Goal: Task Accomplishment & Management: Manage account settings

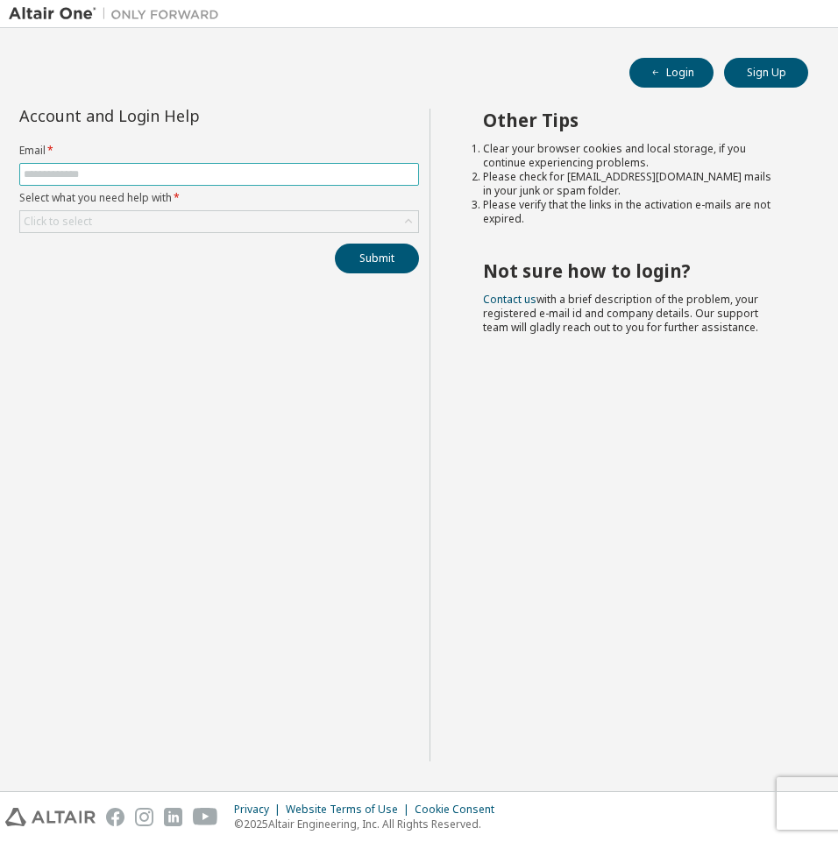
click at [276, 178] on input "text" at bounding box center [219, 174] width 391 height 14
click at [57, 251] on div "Submit" at bounding box center [219, 259] width 400 height 30
click at [303, 180] on input "text" at bounding box center [219, 174] width 391 height 14
click at [210, 293] on div "Account and Login Help Email * Select what you need help with * Click to select…" at bounding box center [219, 435] width 421 height 653
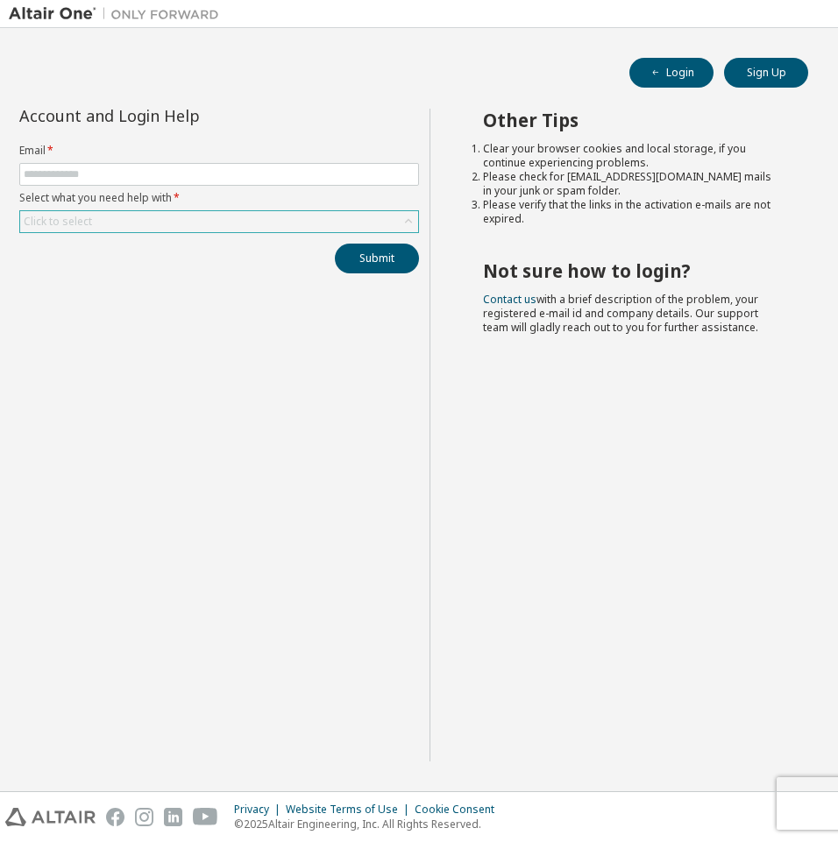
click at [214, 228] on div "Click to select" at bounding box center [219, 221] width 398 height 21
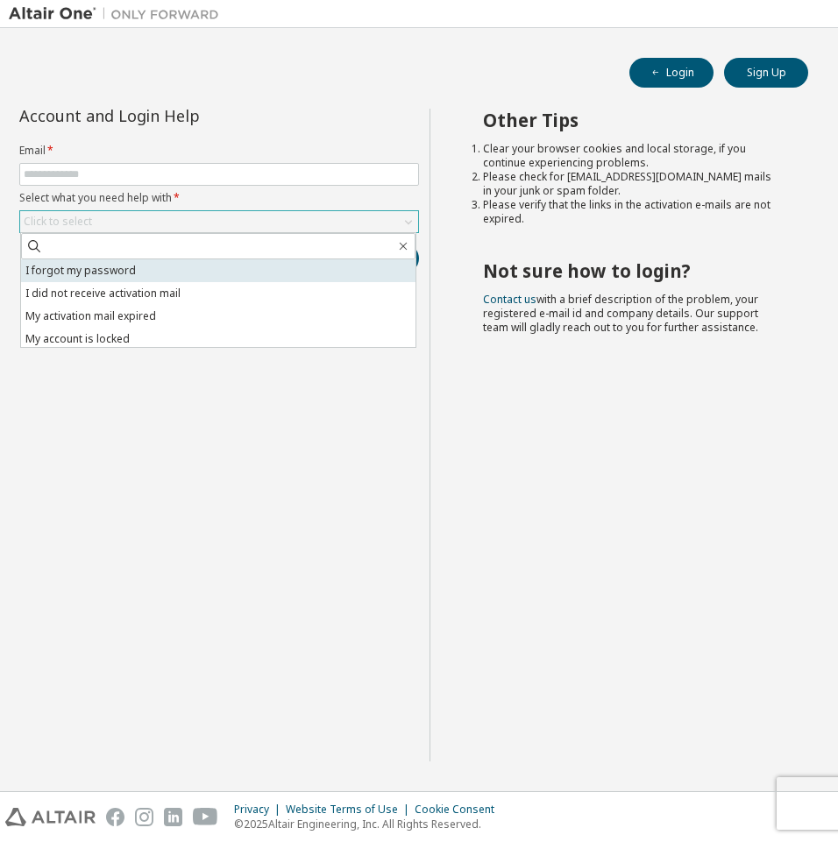
click at [168, 273] on li "I forgot my password" at bounding box center [218, 270] width 394 height 23
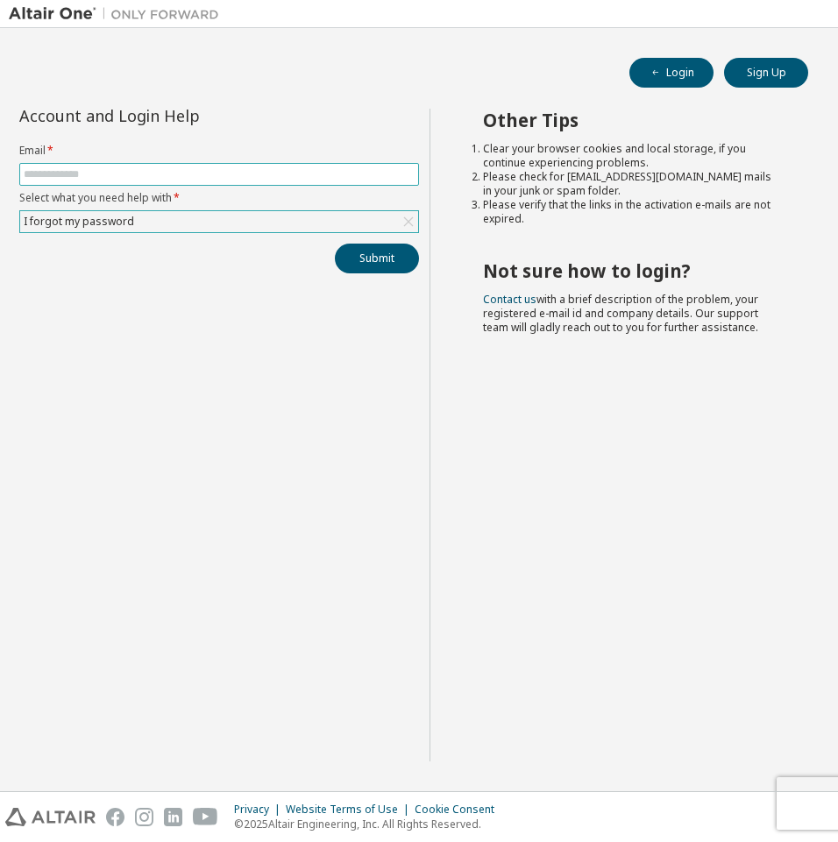
click at [178, 177] on input "text" at bounding box center [219, 174] width 391 height 14
type input "**********"
click at [335, 244] on button "Submit" at bounding box center [377, 259] width 84 height 30
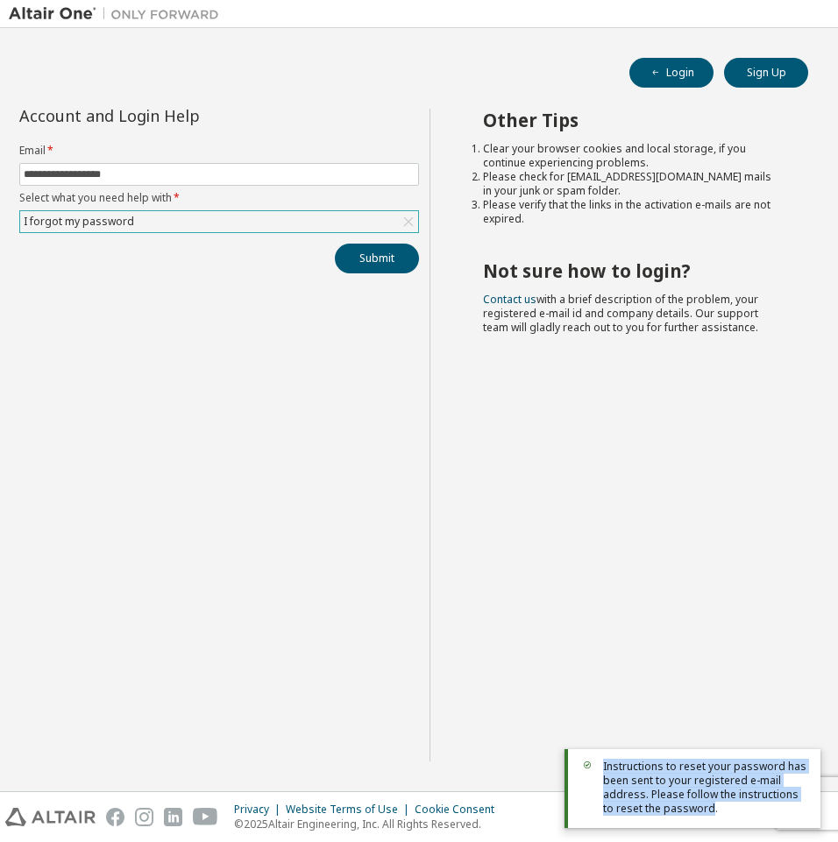
drag, startPoint x: 602, startPoint y: 766, endPoint x: 697, endPoint y: 812, distance: 105.0
click at [697, 812] on div "Instructions to reset your password has been sent to your registered e-mail add…" at bounding box center [692, 788] width 256 height 79
click at [697, 811] on span "Instructions to reset your password has been sent to your registered e-mail add…" at bounding box center [704, 788] width 203 height 56
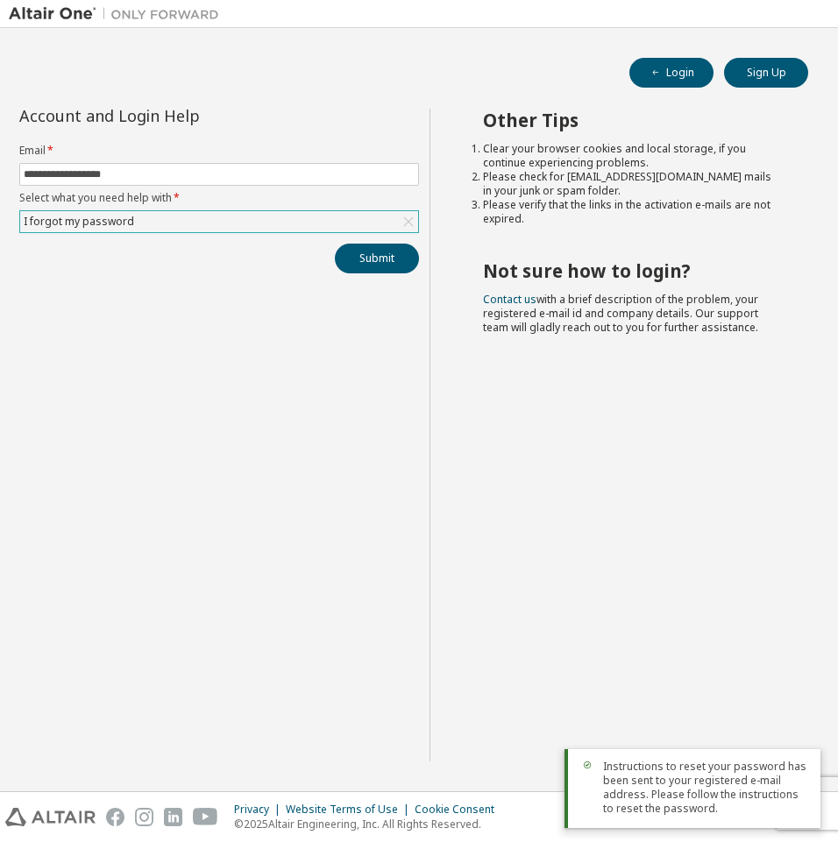
click at [685, 604] on div "Other Tips Clear your browser cookies and local storage, if you continue experi…" at bounding box center [629, 435] width 400 height 653
